Goal: Information Seeking & Learning: Learn about a topic

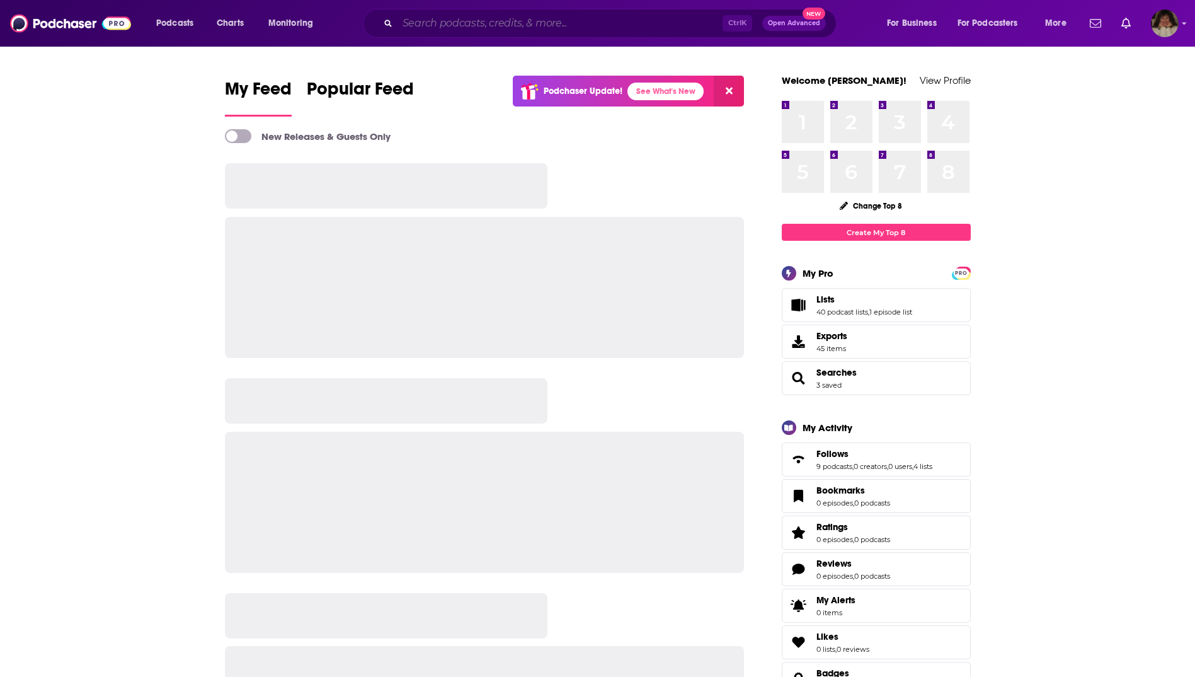
click at [430, 19] on input "Search podcasts, credits, & more..." at bounding box center [560, 23] width 325 height 20
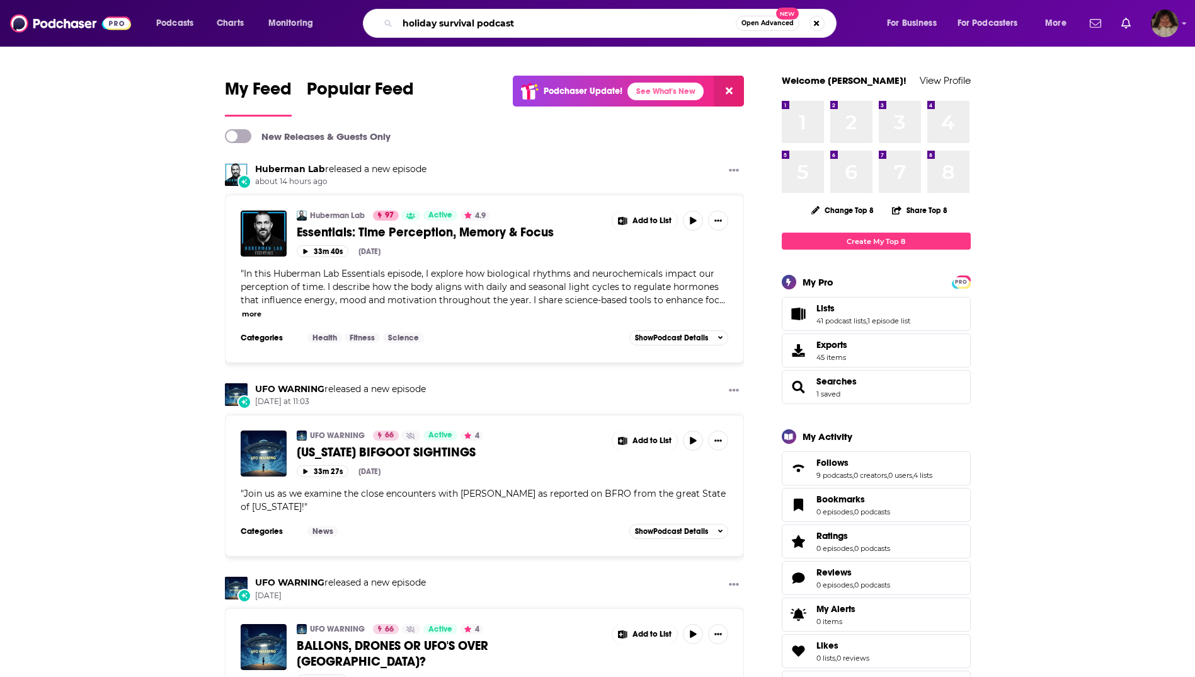
type input "holiday survival podcast"
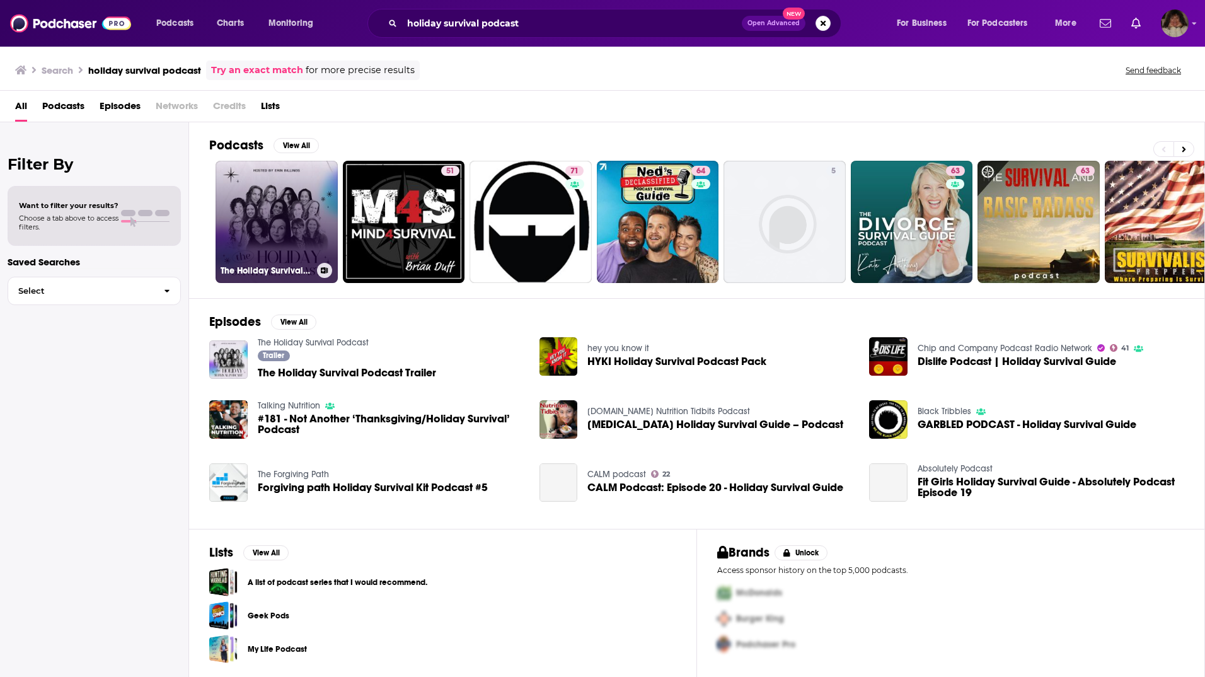
click at [280, 217] on link "The Holiday Survival Podcast" at bounding box center [276, 222] width 122 height 122
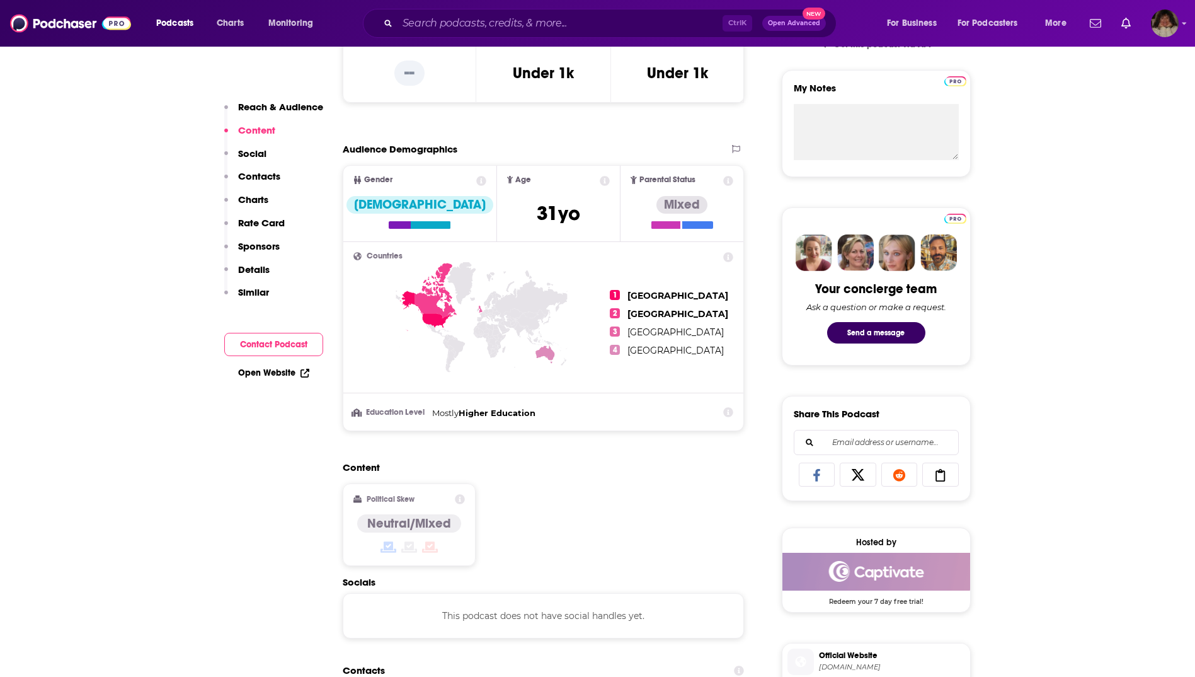
scroll to position [693, 0]
